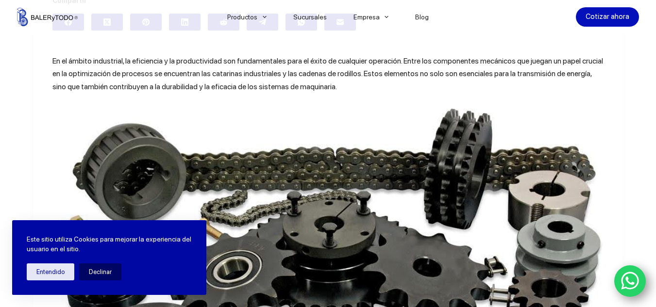
scroll to position [330, 0]
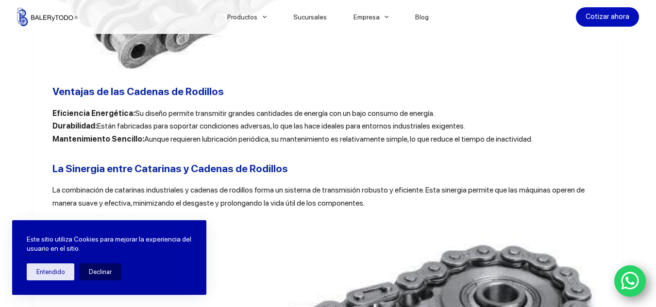
scroll to position [1263, 0]
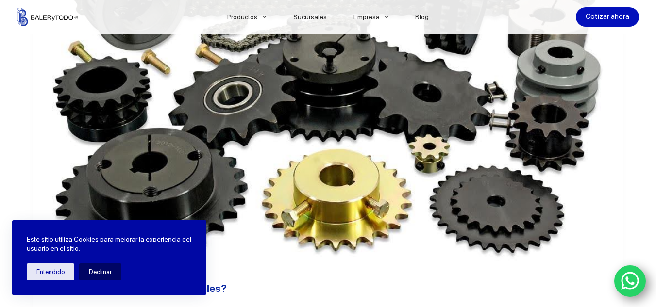
scroll to position [486, 0]
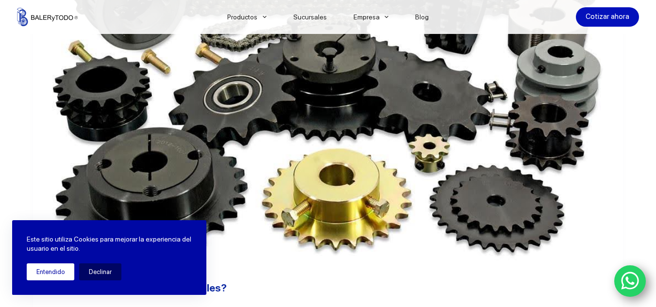
click at [55, 264] on button "Entendido" at bounding box center [51, 272] width 48 height 17
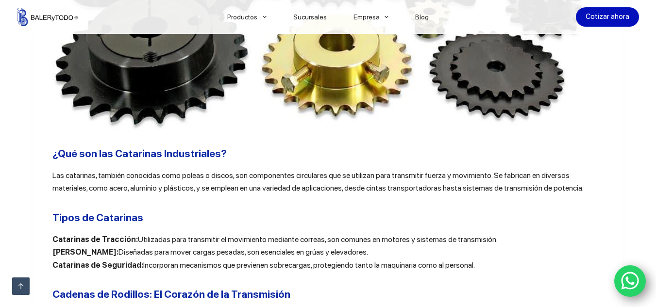
scroll to position [622, 0]
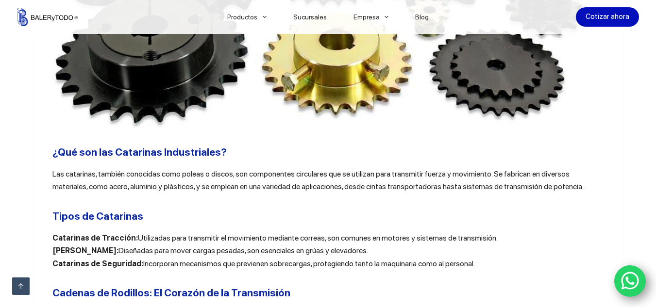
click at [56, 270] on p "Catarinas de Tracción: Utilizadas para transmitir el movimiento mediante correa…" at bounding box center [328, 251] width 552 height 38
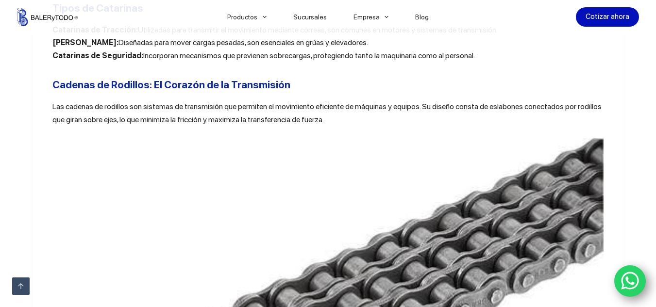
scroll to position [836, 0]
